Goal: Information Seeking & Learning: Learn about a topic

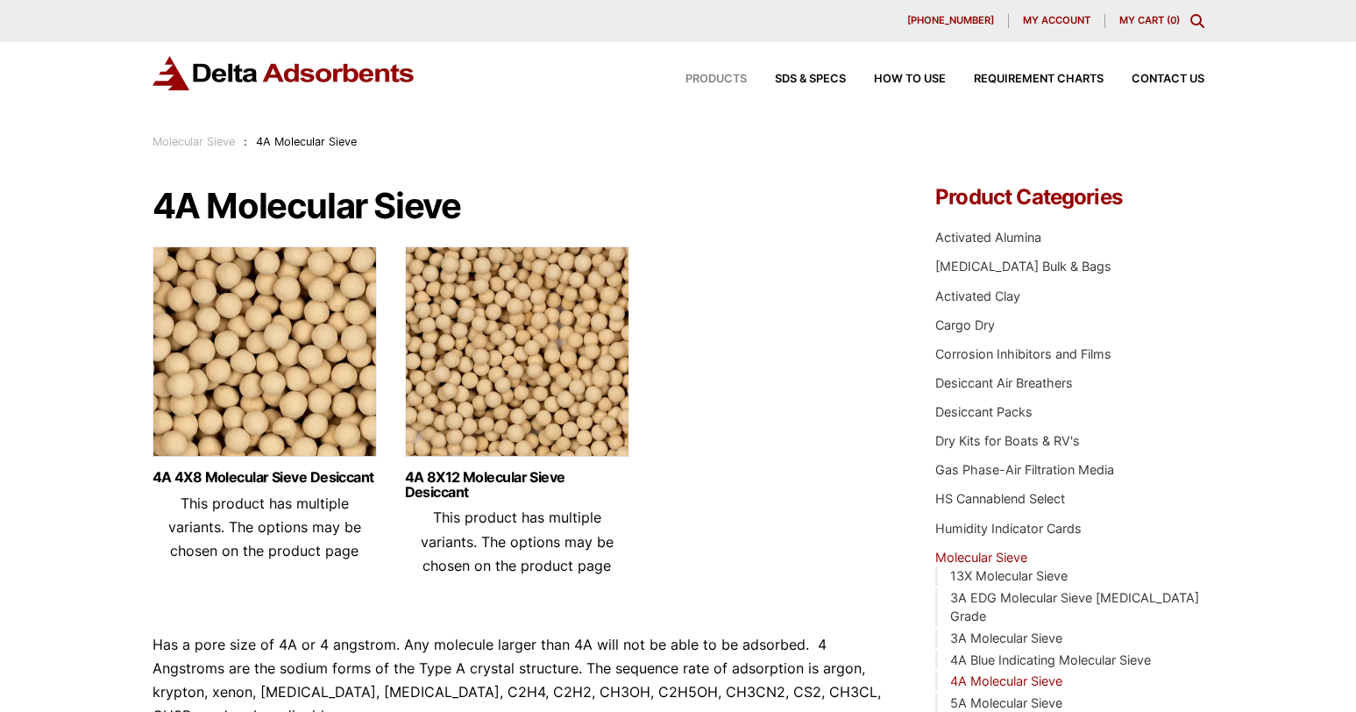
click at [736, 77] on span "Products" at bounding box center [715, 79] width 61 height 11
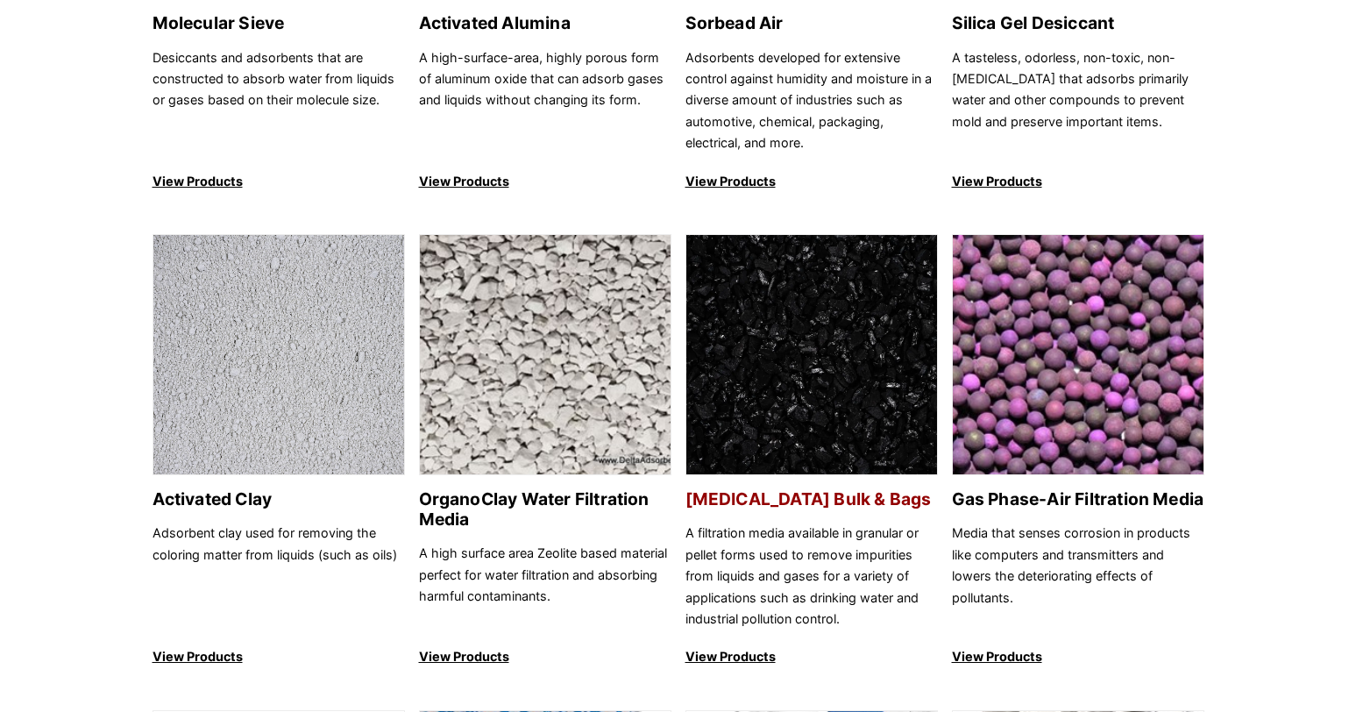
scroll to position [526, 0]
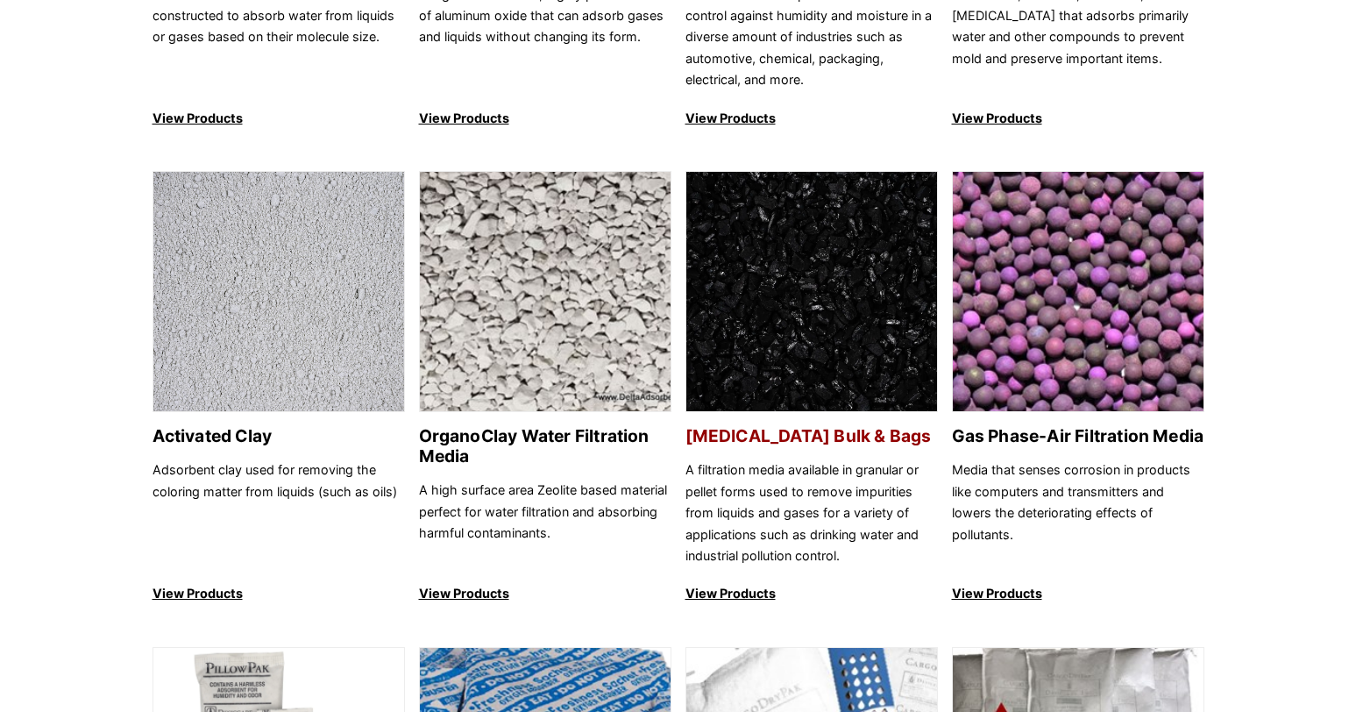
click at [825, 293] on img at bounding box center [811, 292] width 251 height 241
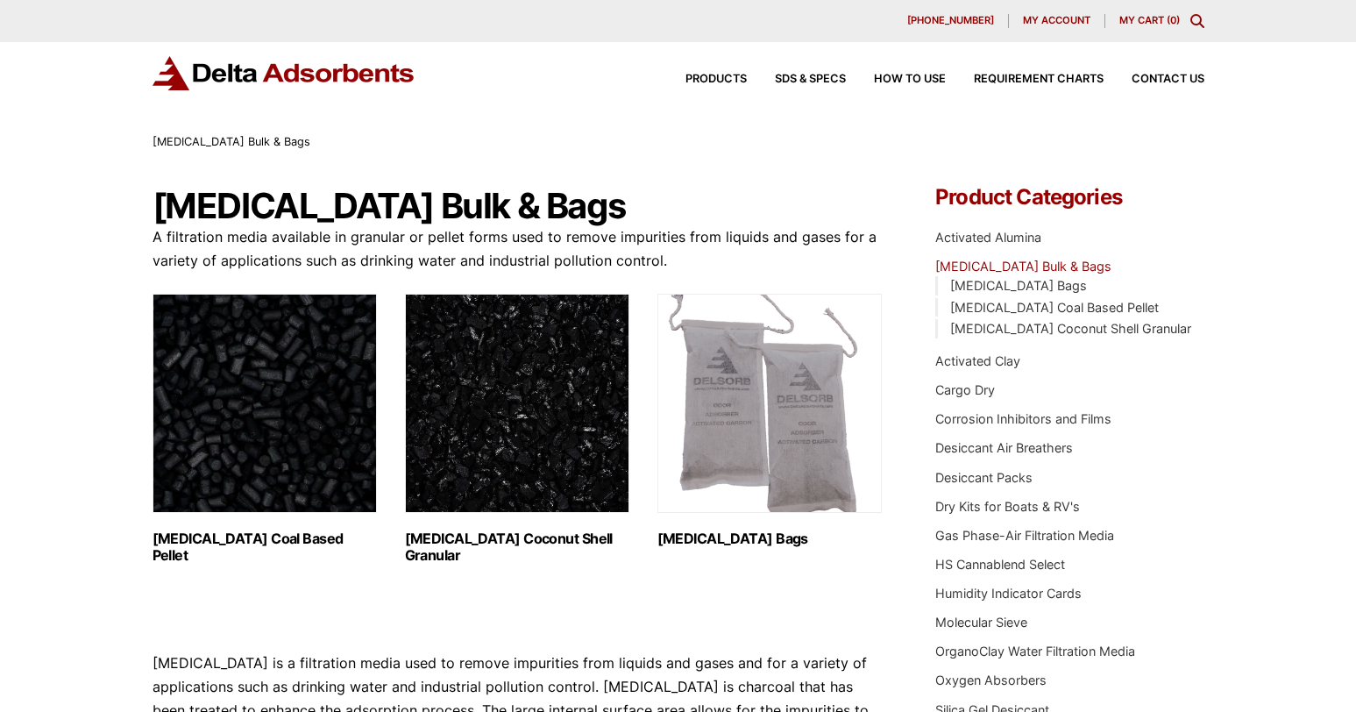
click at [235, 313] on img "Visit product category Activated Carbon Coal Based Pellet" at bounding box center [264, 403] width 224 height 219
click at [573, 371] on img "Visit product category Activated Carbon Coconut Shell Granular" at bounding box center [517, 403] width 224 height 219
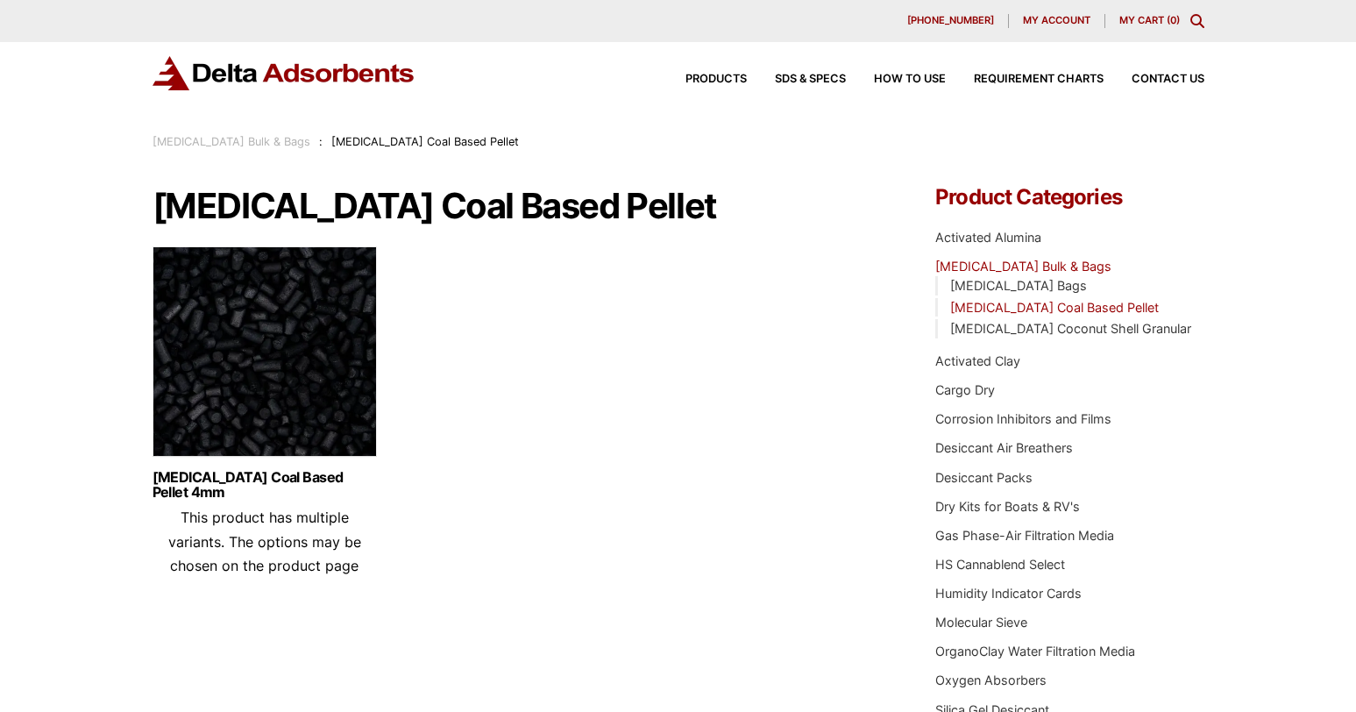
click at [235, 313] on img at bounding box center [264, 355] width 224 height 219
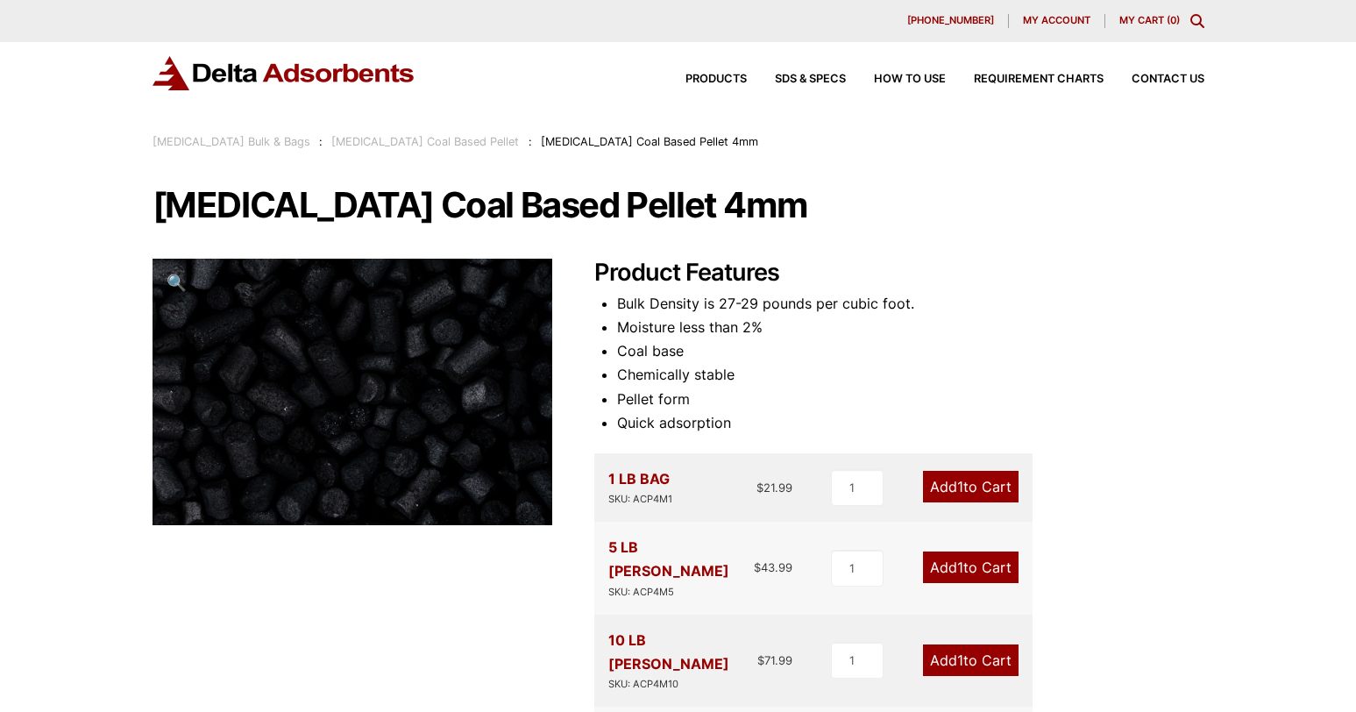
drag, startPoint x: 530, startPoint y: 431, endPoint x: 529, endPoint y: 422, distance: 9.7
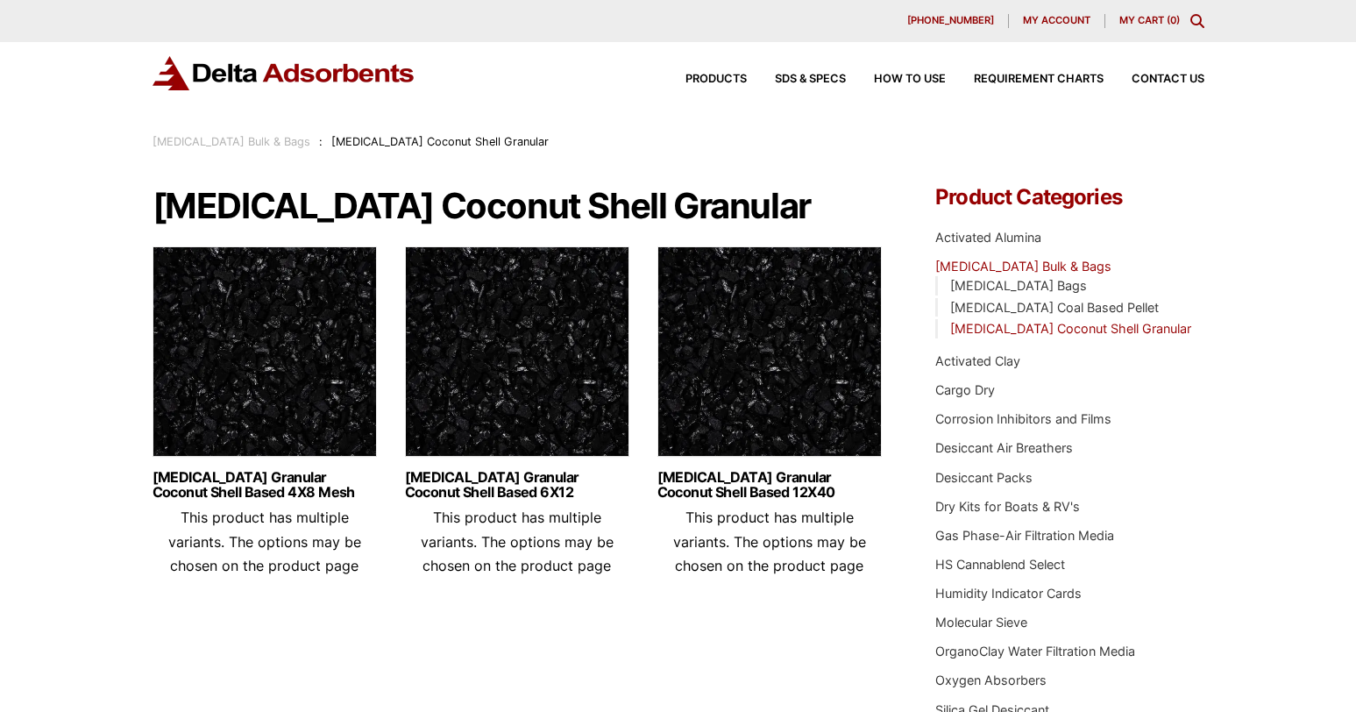
click at [272, 275] on img at bounding box center [264, 355] width 224 height 219
click at [301, 306] on img at bounding box center [264, 355] width 224 height 219
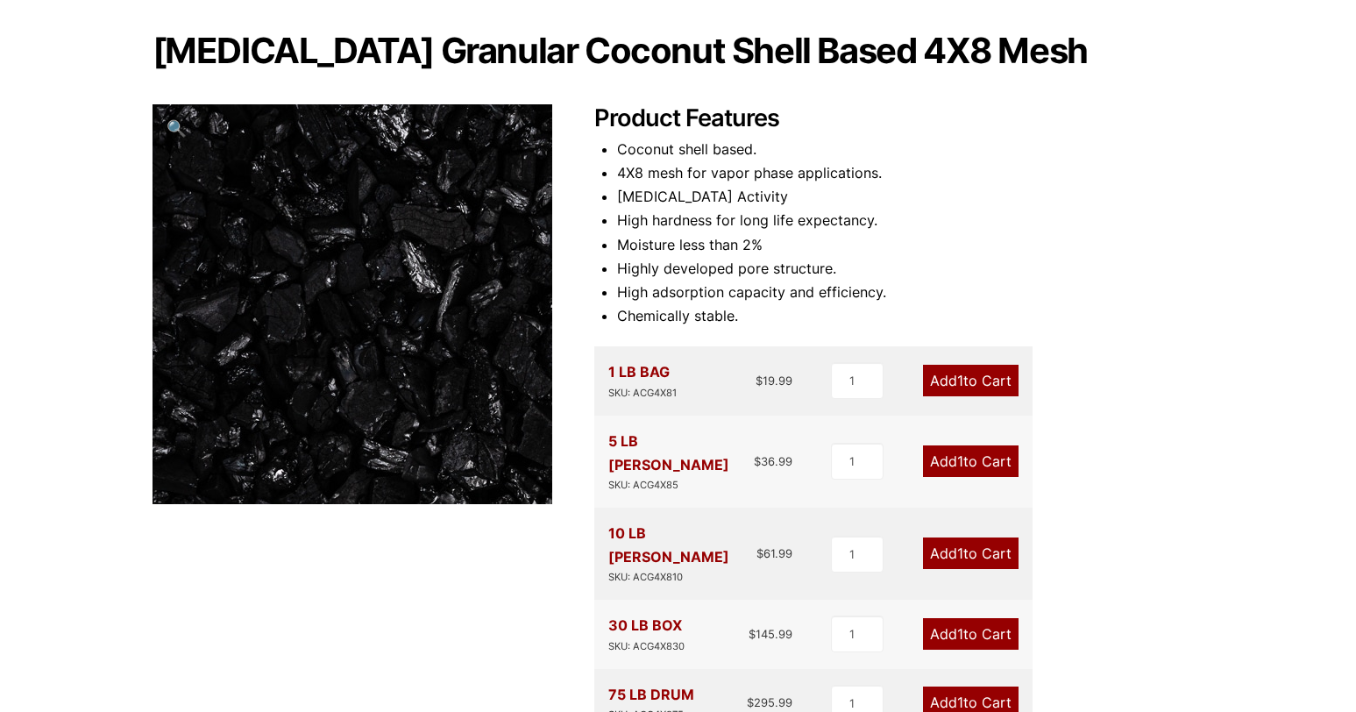
scroll to position [438, 0]
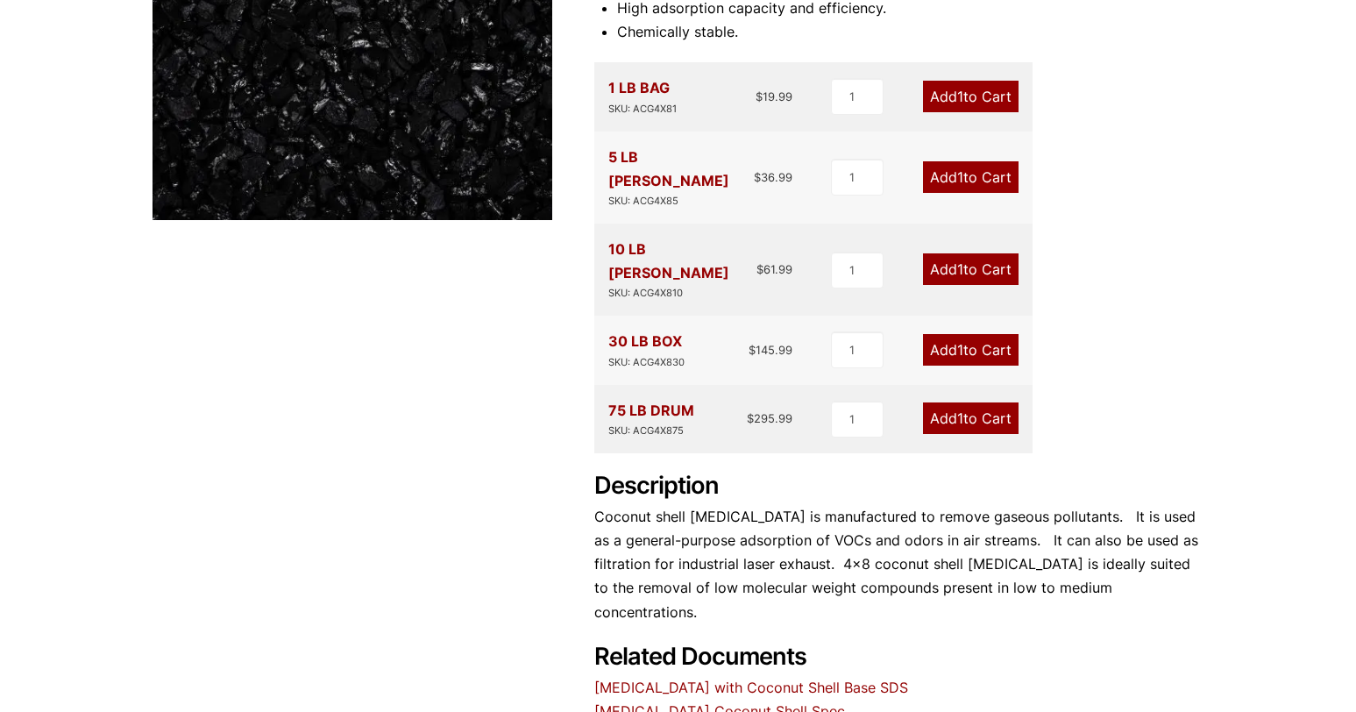
click at [816, 702] on link "Activated Carbon Coconut Shell Spec" at bounding box center [719, 711] width 251 height 18
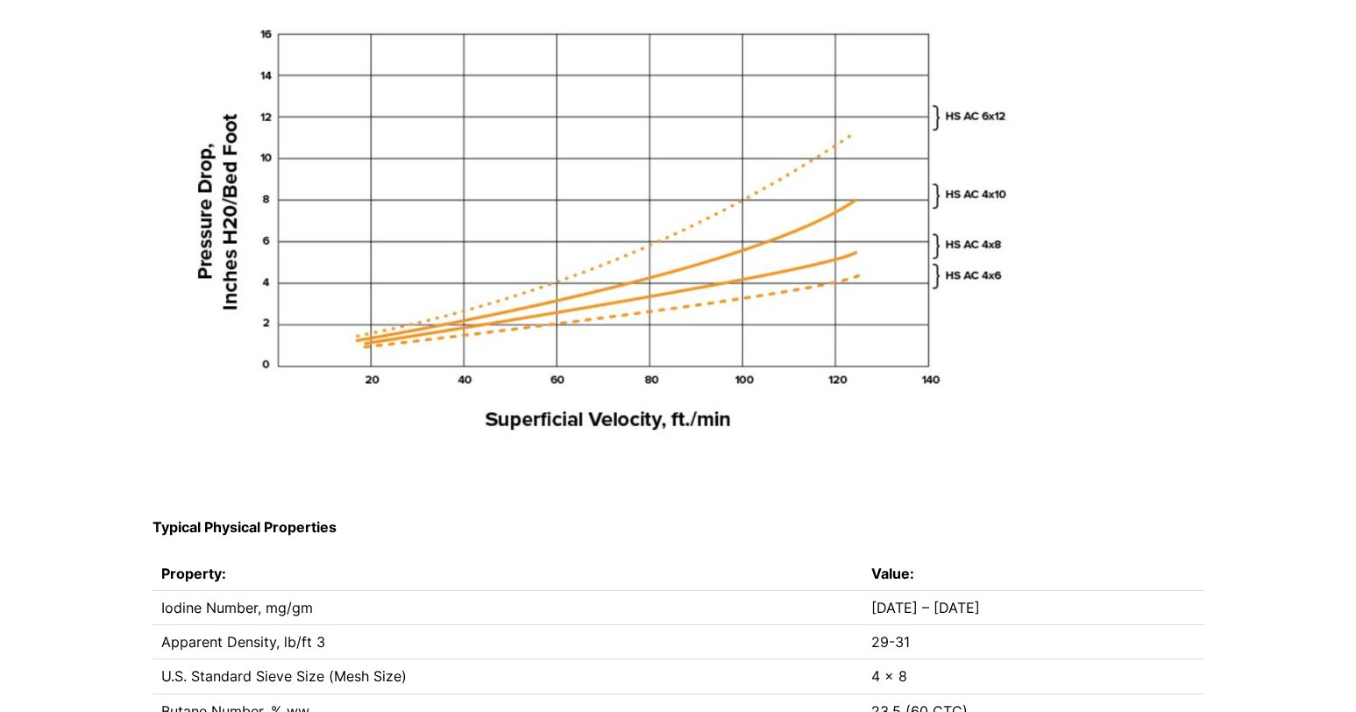
scroll to position [1160, 0]
